Goal: Task Accomplishment & Management: Manage account settings

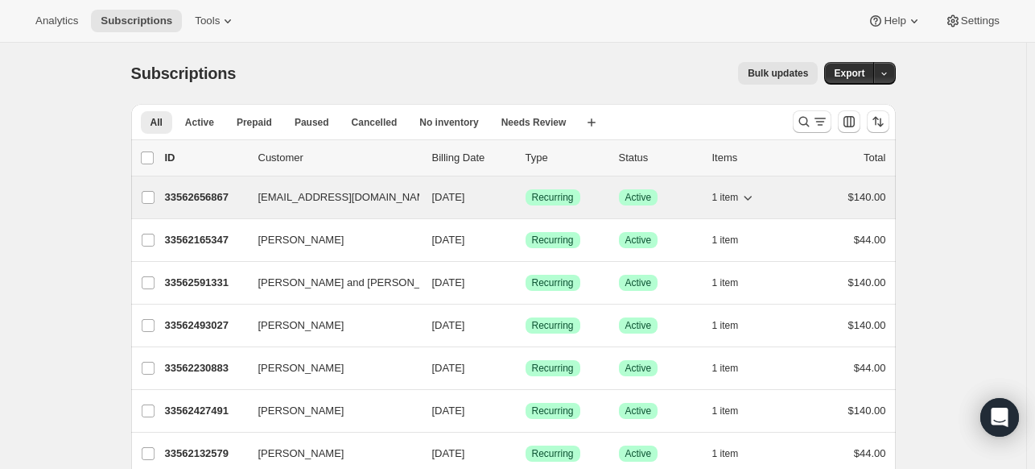
click at [205, 194] on p "33562656867" at bounding box center [205, 197] width 81 height 16
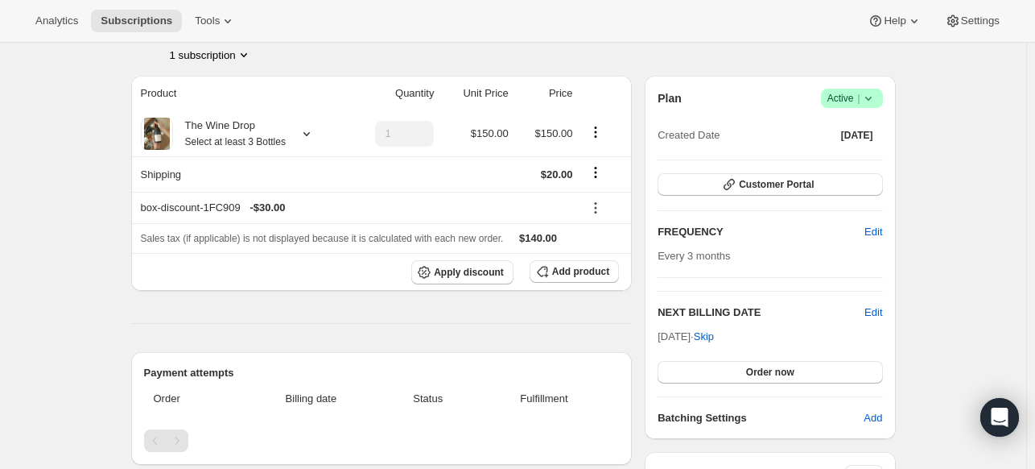
scroll to position [161, 0]
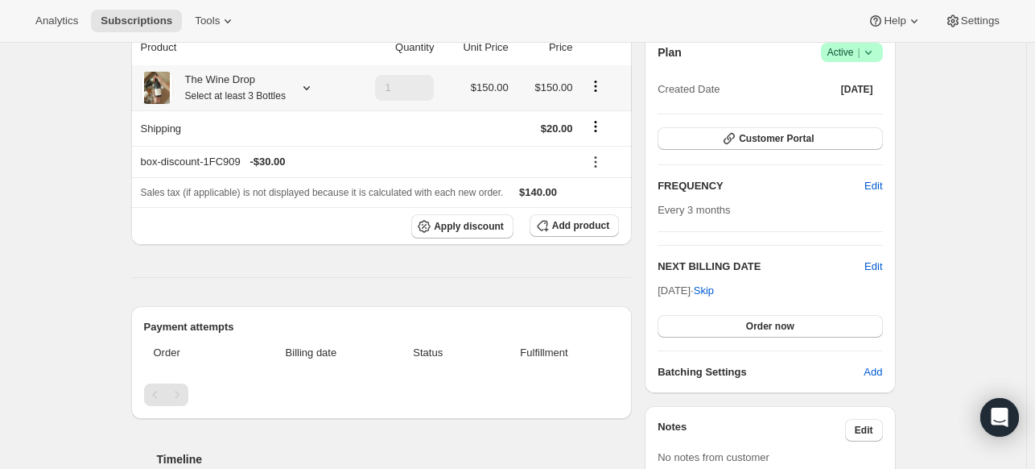
click at [310, 87] on icon at bounding box center [307, 88] width 6 height 4
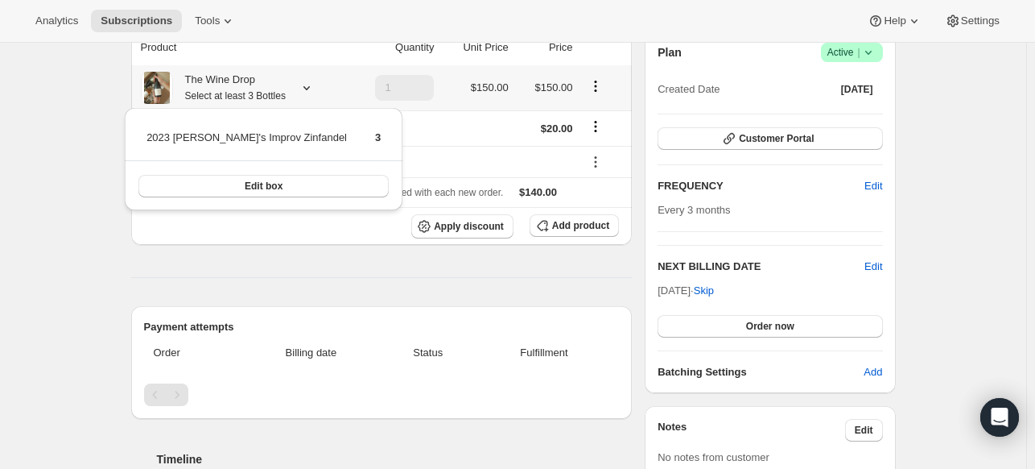
click at [310, 87] on icon at bounding box center [307, 88] width 6 height 4
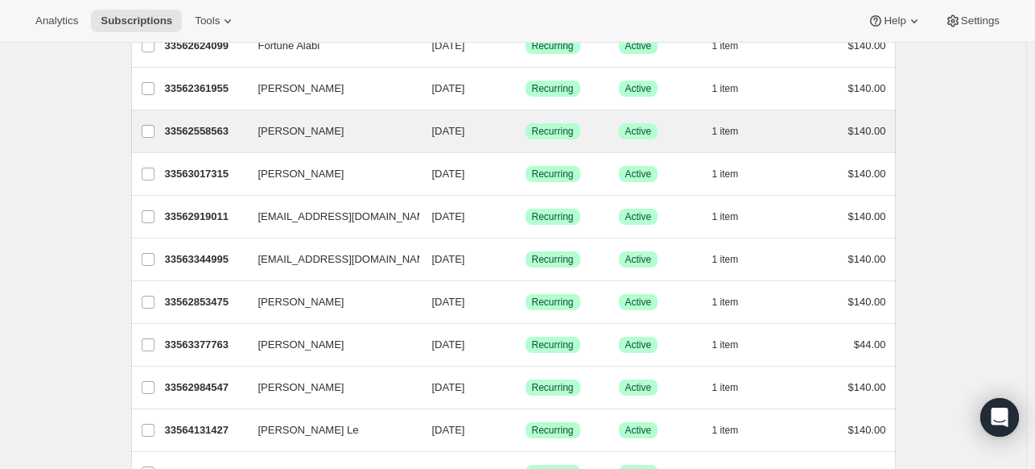
scroll to position [1047, 0]
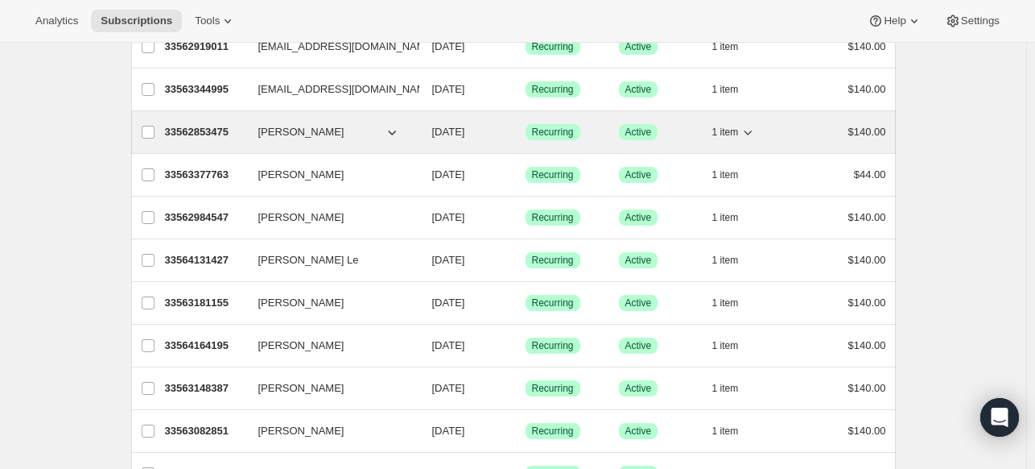
click at [222, 127] on p "33562853475" at bounding box center [205, 132] width 81 height 16
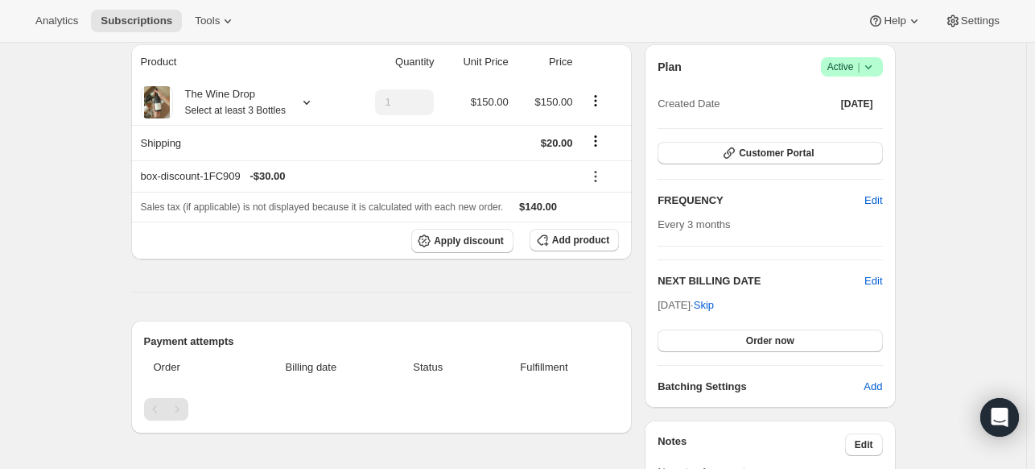
scroll to position [161, 0]
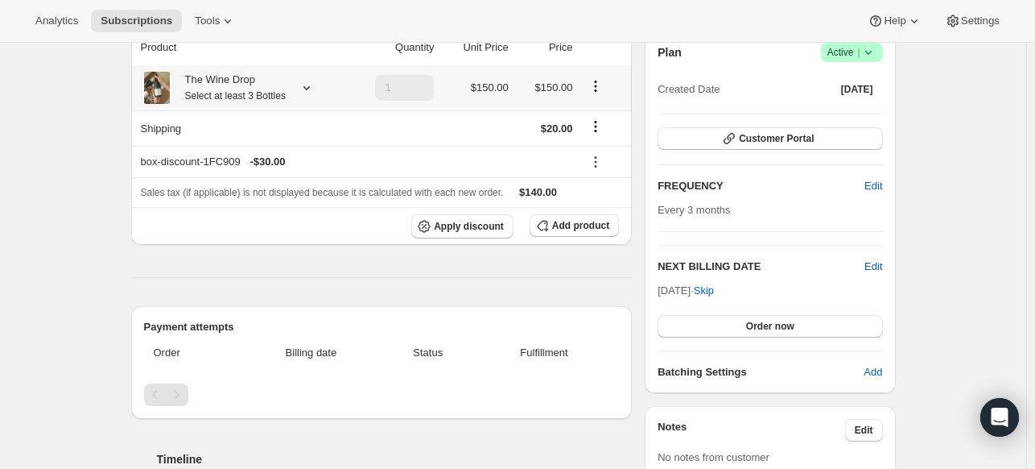
click at [315, 89] on icon at bounding box center [307, 88] width 16 height 16
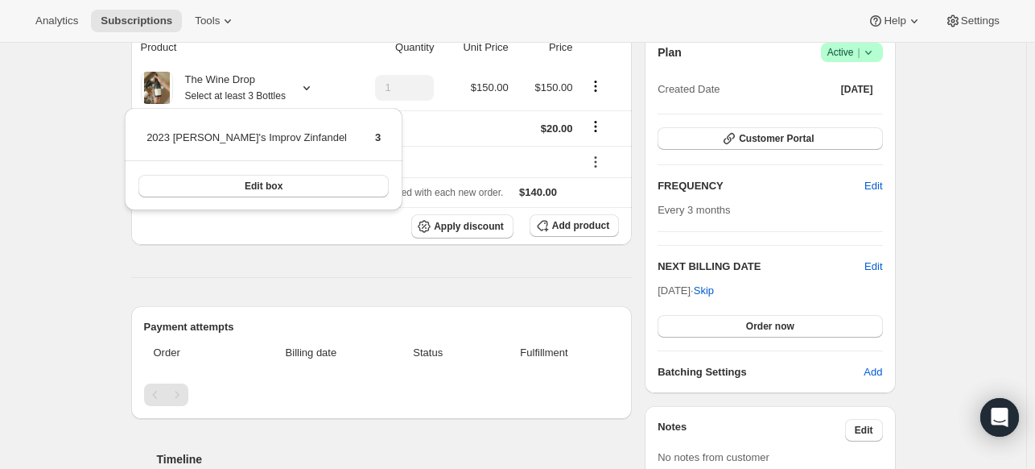
click at [81, 262] on div "Subscription #33562853475. This page is ready Subscription #33562853475 Success…" at bounding box center [513, 358] width 1027 height 952
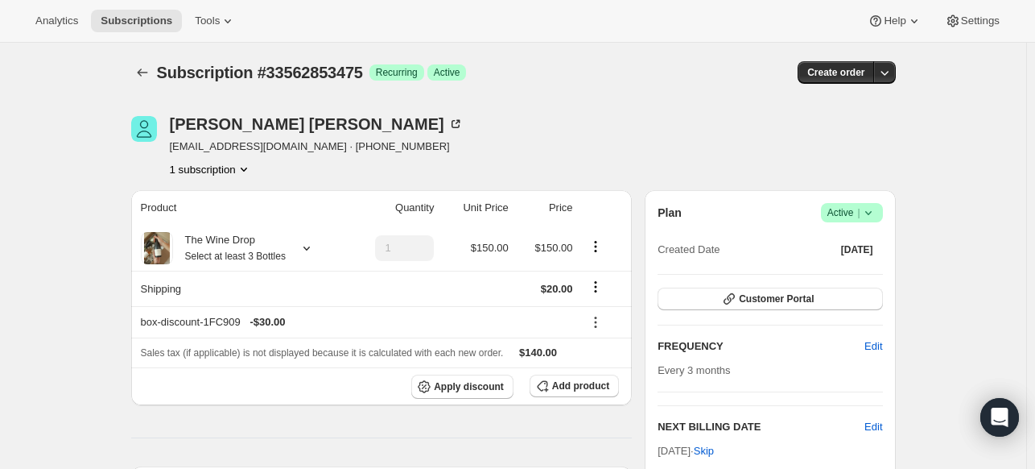
scroll to position [0, 0]
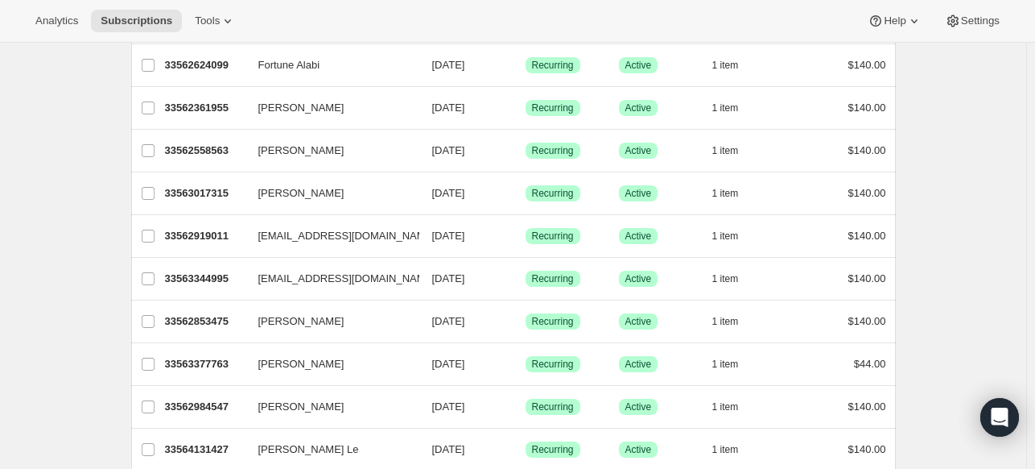
scroll to position [886, 0]
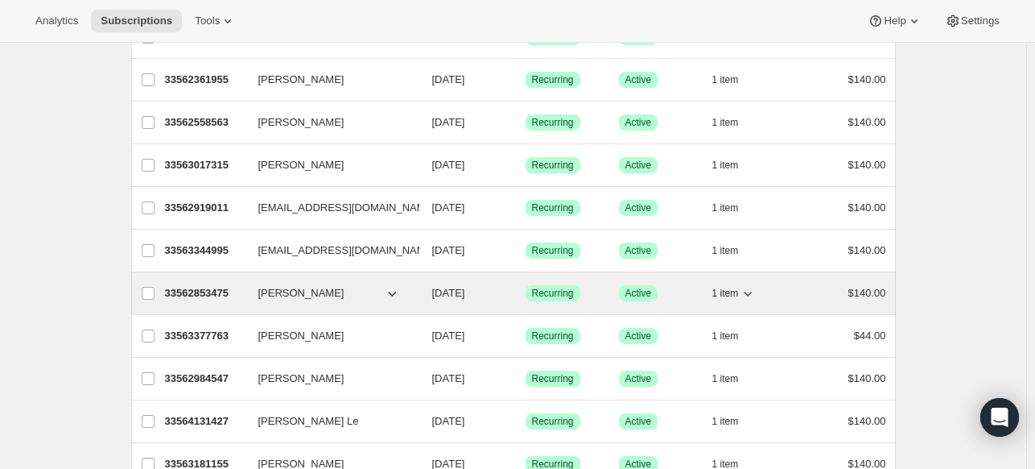
click at [308, 286] on span "[PERSON_NAME]" at bounding box center [301, 293] width 86 height 16
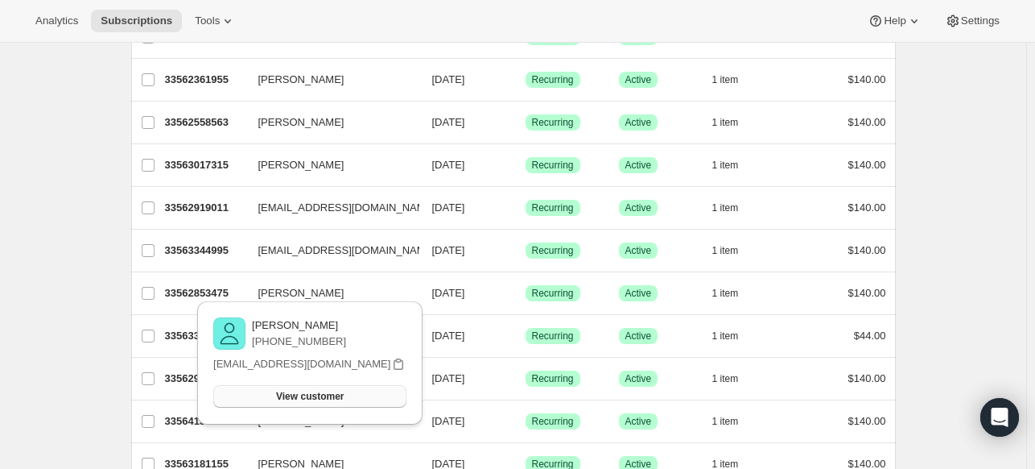
click at [307, 396] on span "View customer" at bounding box center [310, 396] width 68 height 13
click at [101, 301] on div "Subscriptions. This page is ready Subscriptions Bulk updates More actions Bulk …" at bounding box center [513, 335] width 1027 height 2357
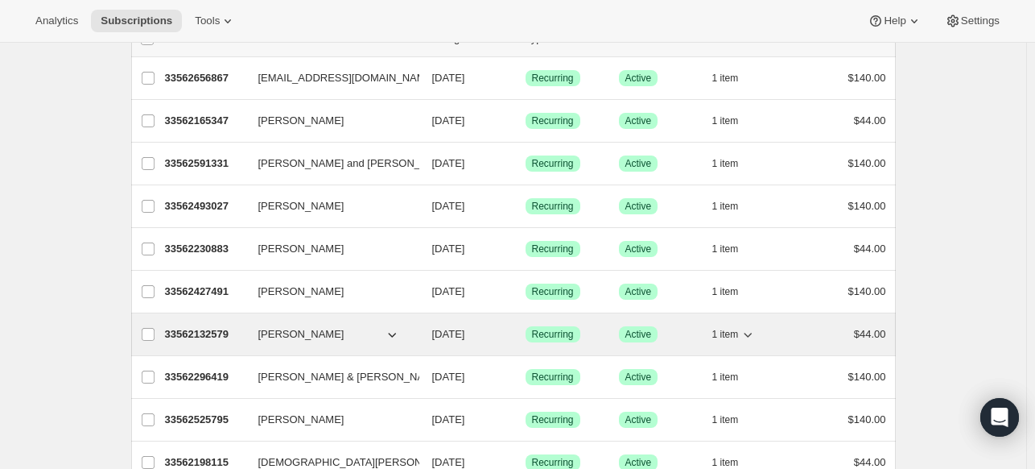
scroll to position [0, 0]
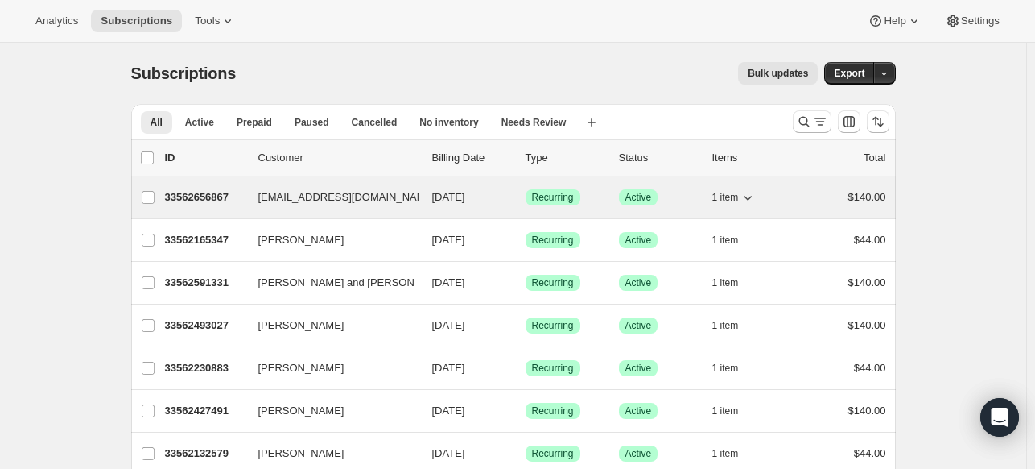
click at [329, 189] on span "[EMAIL_ADDRESS][DOMAIN_NAME]" at bounding box center [346, 197] width 177 height 16
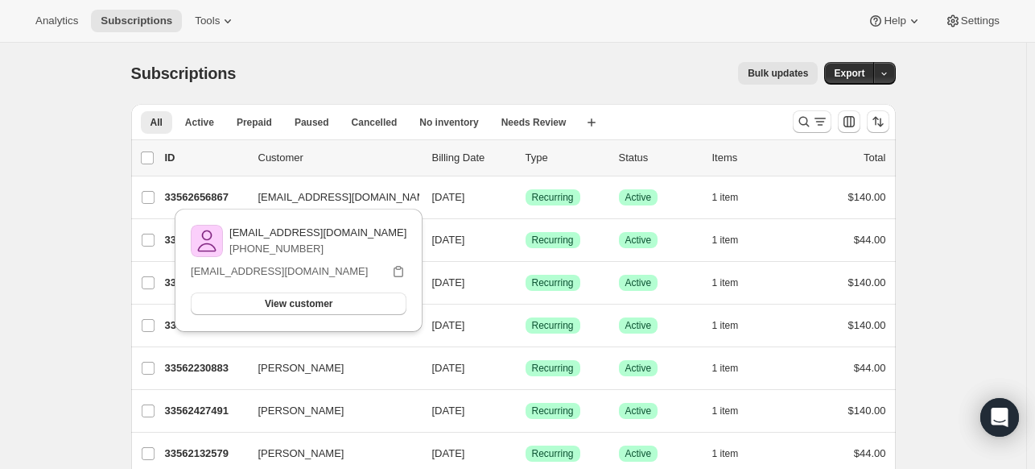
click at [286, 308] on span "View customer" at bounding box center [299, 303] width 68 height 13
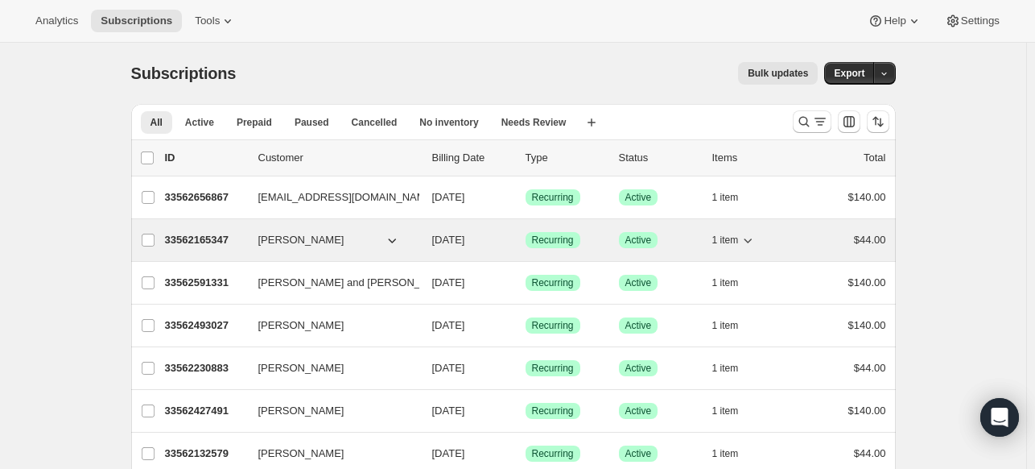
click at [396, 236] on icon "button" at bounding box center [392, 240] width 16 height 16
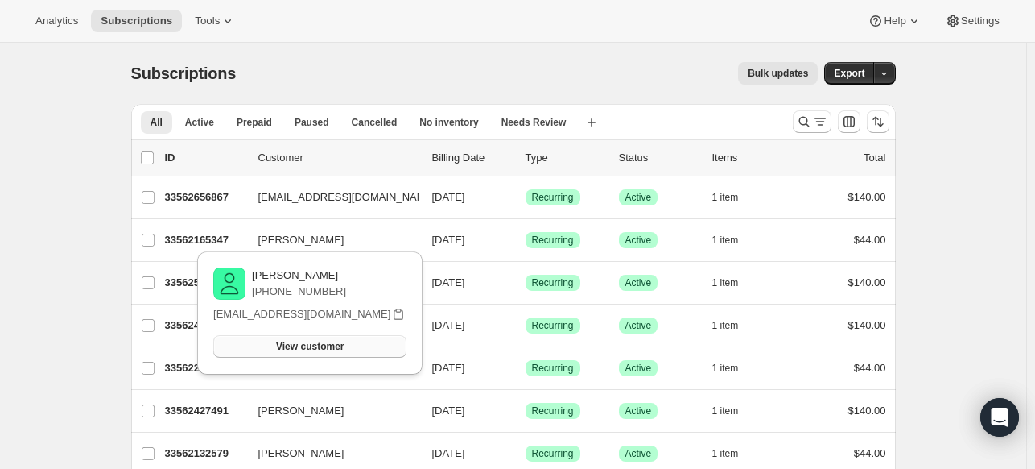
click at [338, 346] on span "View customer" at bounding box center [310, 346] width 68 height 13
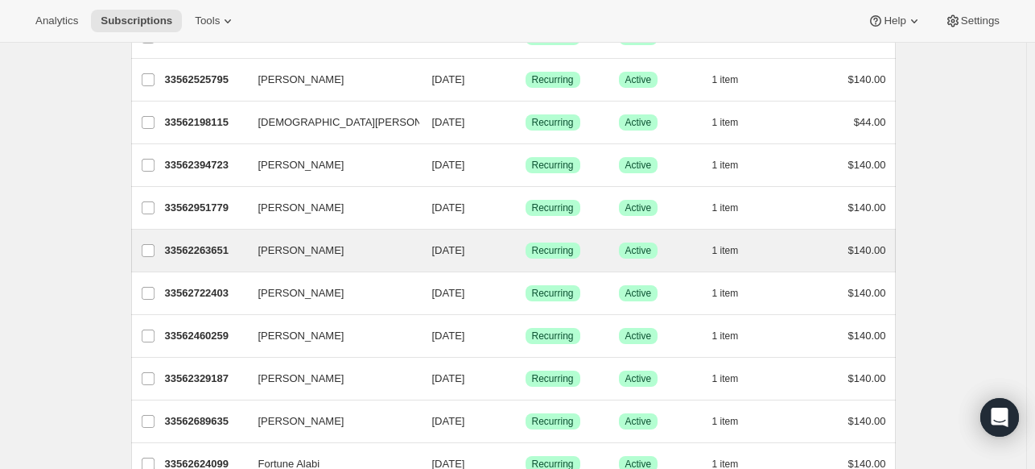
scroll to position [564, 0]
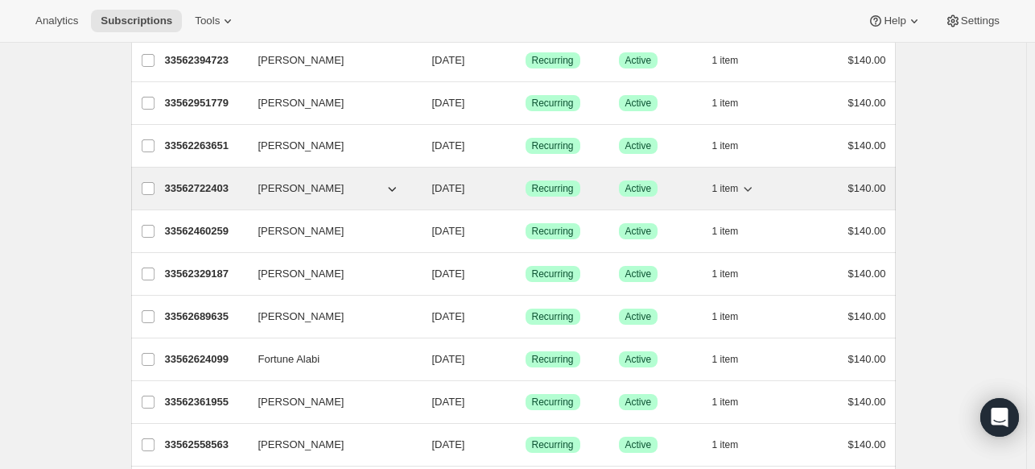
click at [214, 187] on p "33562722403" at bounding box center [205, 188] width 81 height 16
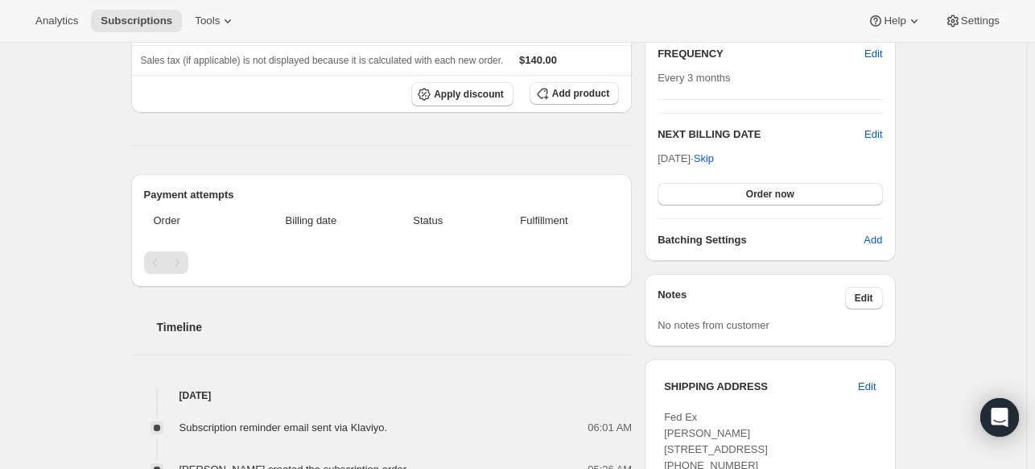
scroll to position [81, 0]
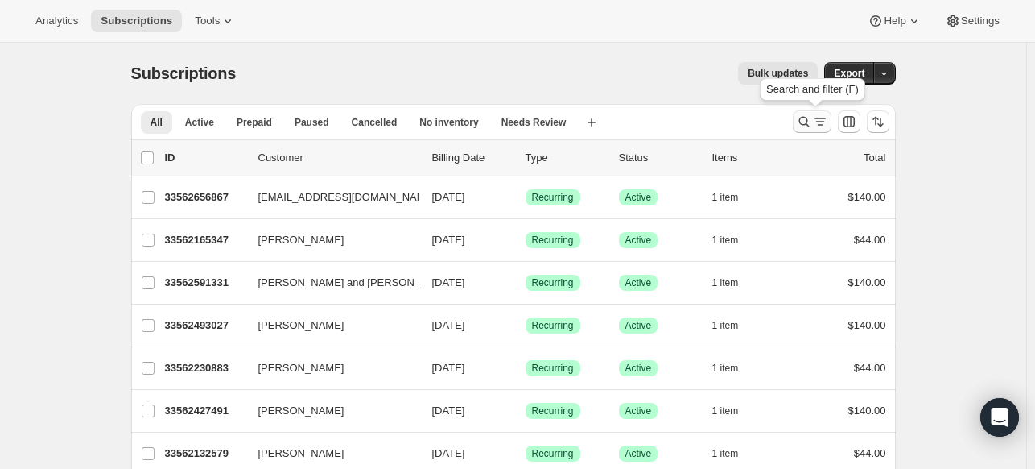
click at [812, 122] on icon "Search and filter results" at bounding box center [804, 122] width 16 height 16
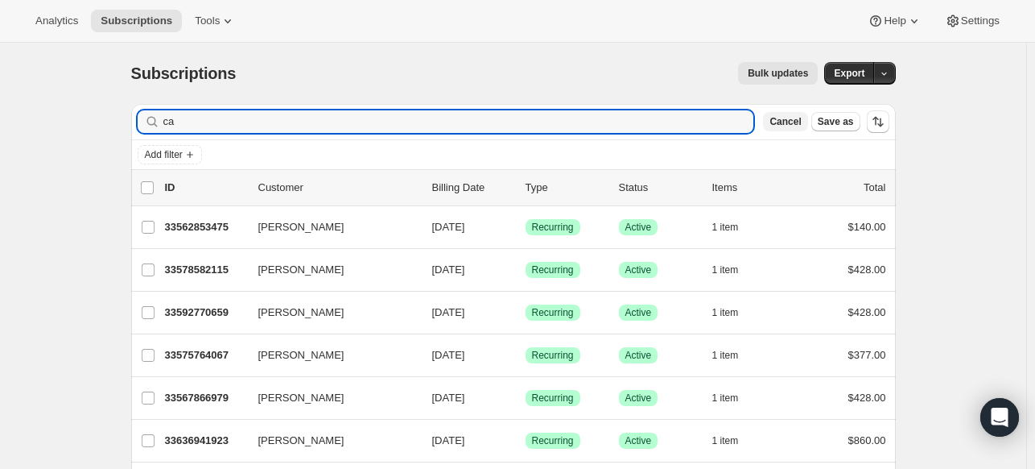
type input "c"
click at [795, 117] on span "Cancel" at bounding box center [785, 121] width 31 height 13
